Goal: Task Accomplishment & Management: Use online tool/utility

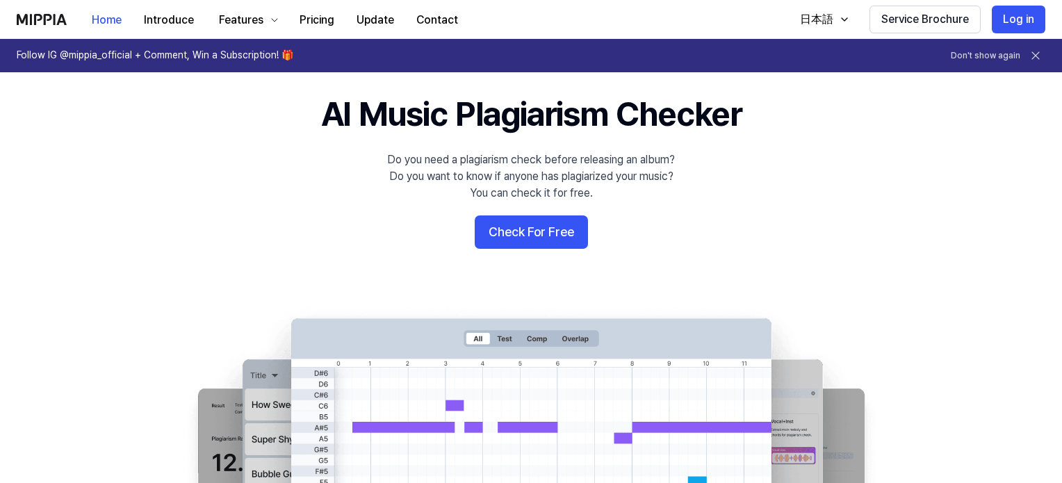
scroll to position [139, 0]
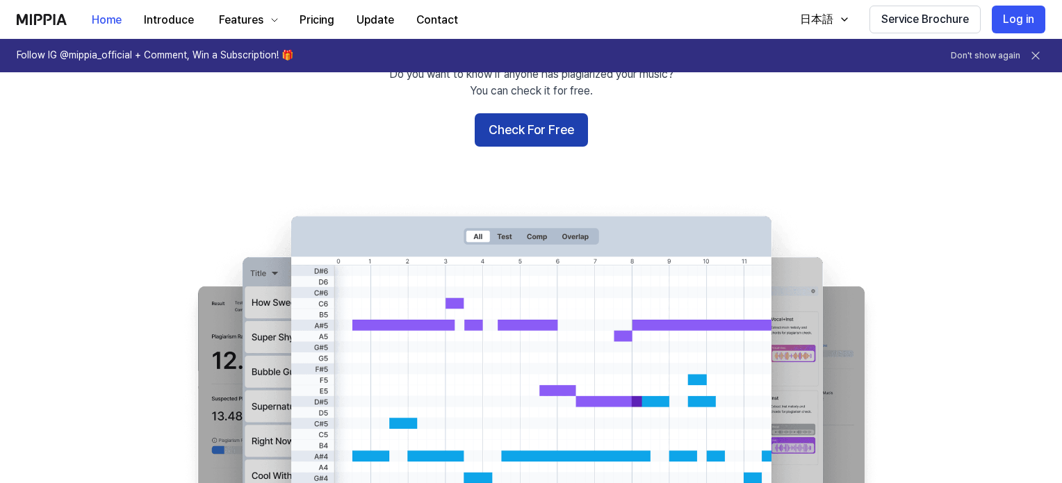
click at [575, 124] on button "Check For Free" at bounding box center [531, 129] width 113 height 33
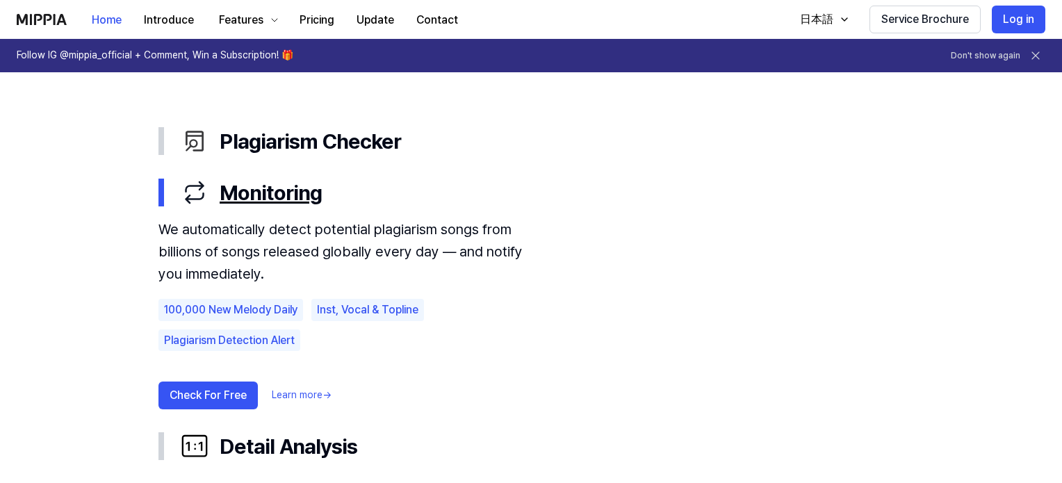
scroll to position [764, 0]
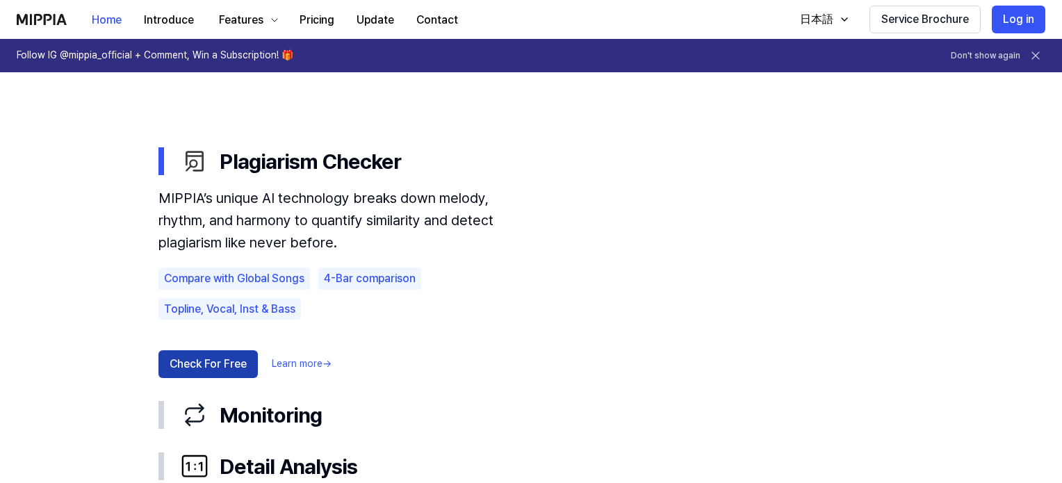
click at [229, 363] on button "Check For Free" at bounding box center [207, 364] width 99 height 28
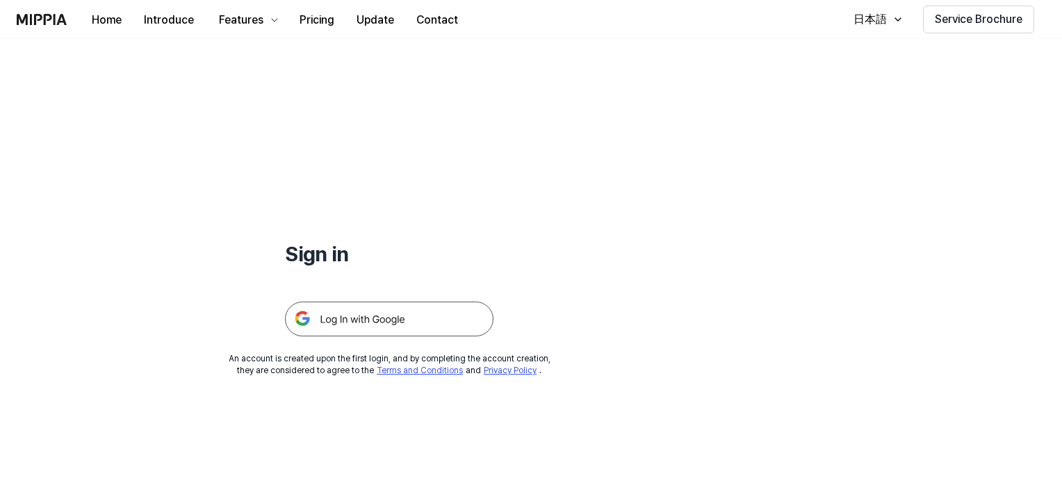
click at [372, 316] on img at bounding box center [389, 319] width 208 height 35
